Goal: Task Accomplishment & Management: Use online tool/utility

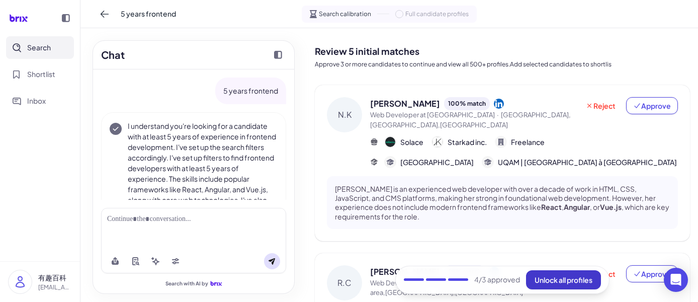
click at [550, 285] on button "Unlock all profiles" at bounding box center [563, 279] width 75 height 19
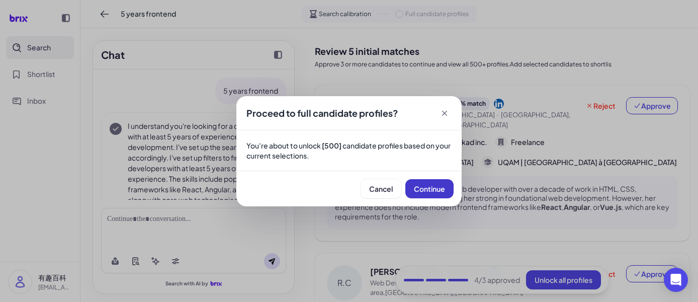
click at [430, 193] on button "Continue" at bounding box center [429, 188] width 48 height 19
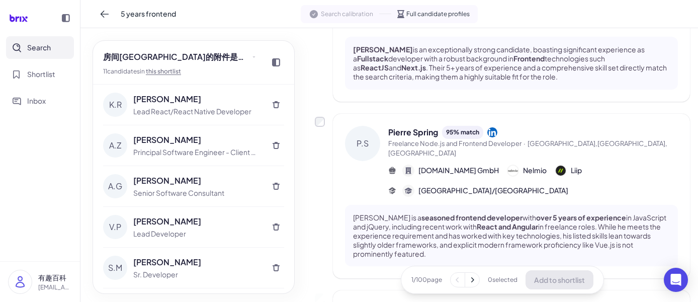
scroll to position [1490, 0]
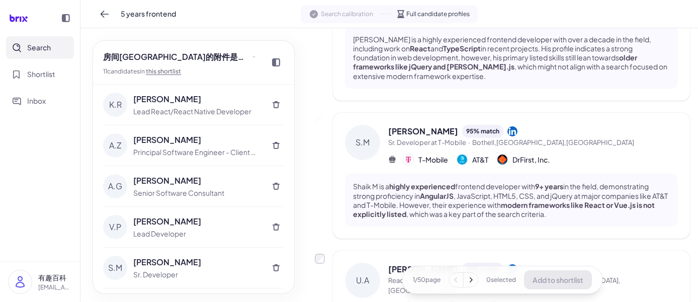
scroll to position [1500, 0]
